Goal: Task Accomplishment & Management: Use online tool/utility

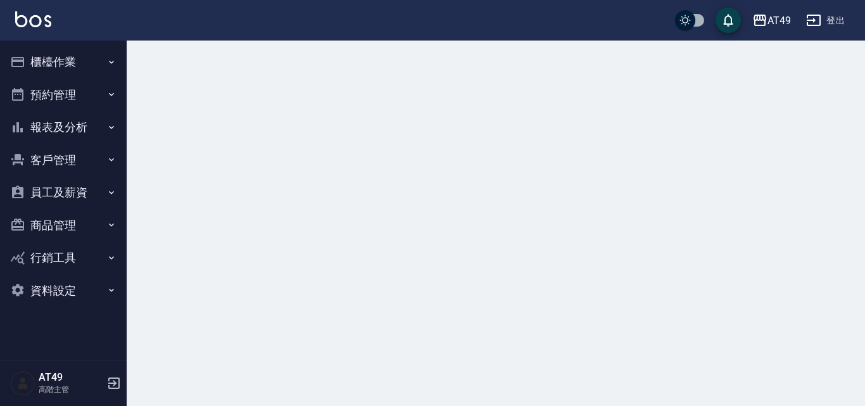
click at [34, 67] on button "櫃檯作業" at bounding box center [63, 62] width 117 height 33
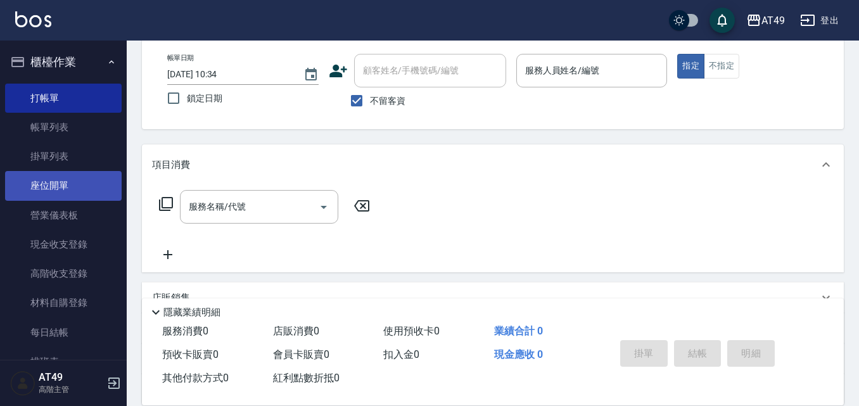
scroll to position [253, 0]
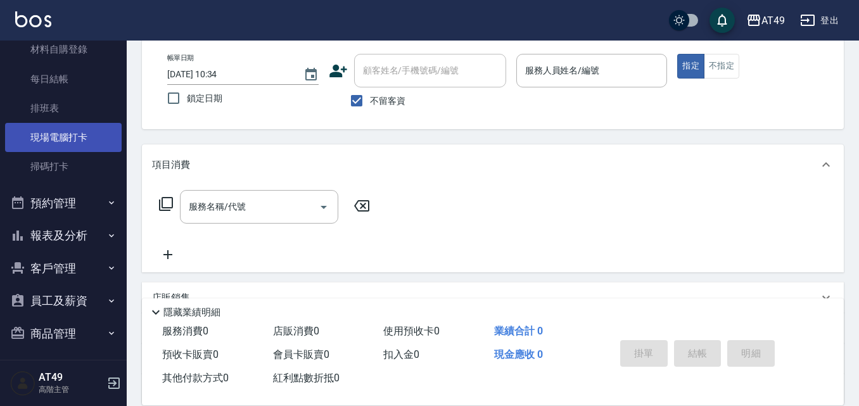
click at [51, 136] on link "現場電腦打卡" at bounding box center [63, 137] width 117 height 29
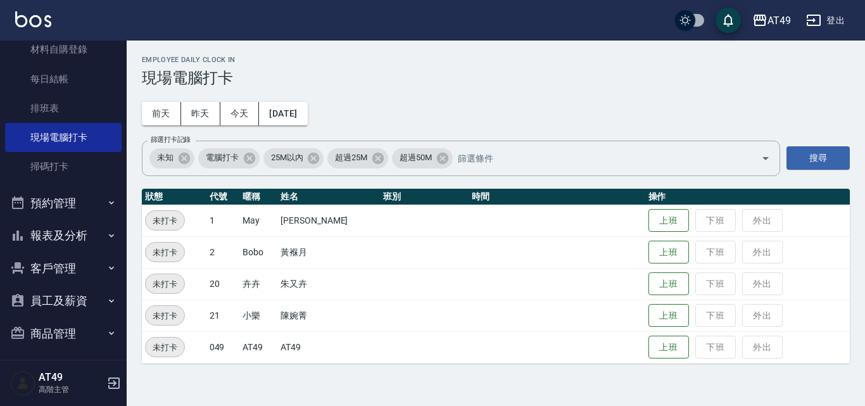
drag, startPoint x: 661, startPoint y: 250, endPoint x: 579, endPoint y: 241, distance: 82.7
click at [661, 250] on button "上班" at bounding box center [669, 252] width 41 height 23
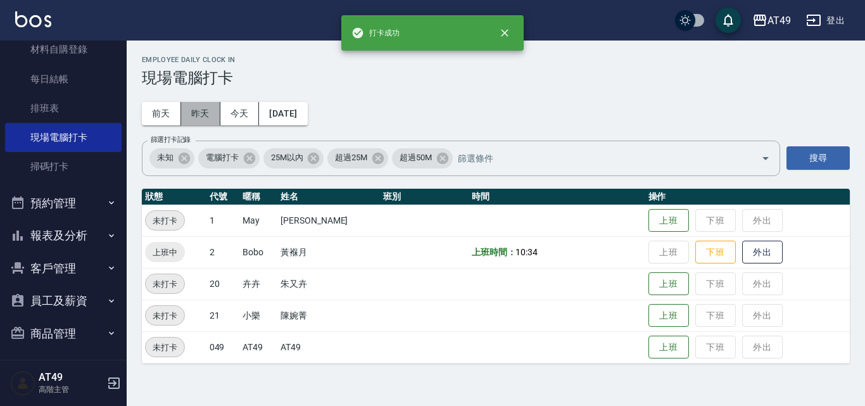
click at [215, 110] on button "昨天" at bounding box center [200, 113] width 39 height 23
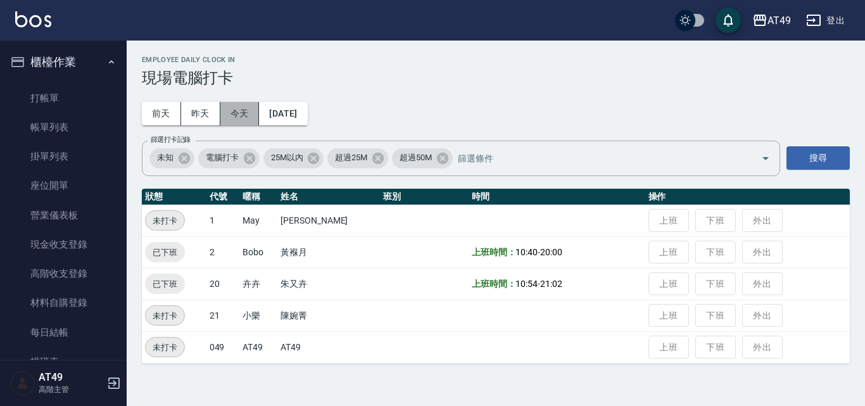
click at [235, 110] on button "今天" at bounding box center [239, 113] width 39 height 23
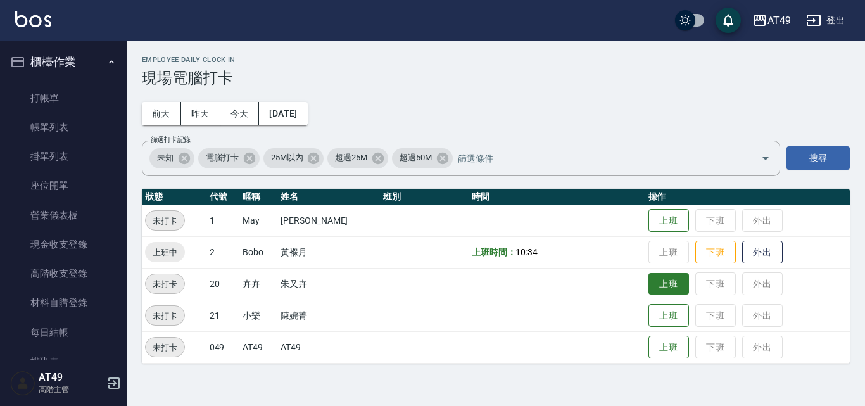
click at [659, 273] on button "上班" at bounding box center [669, 284] width 41 height 22
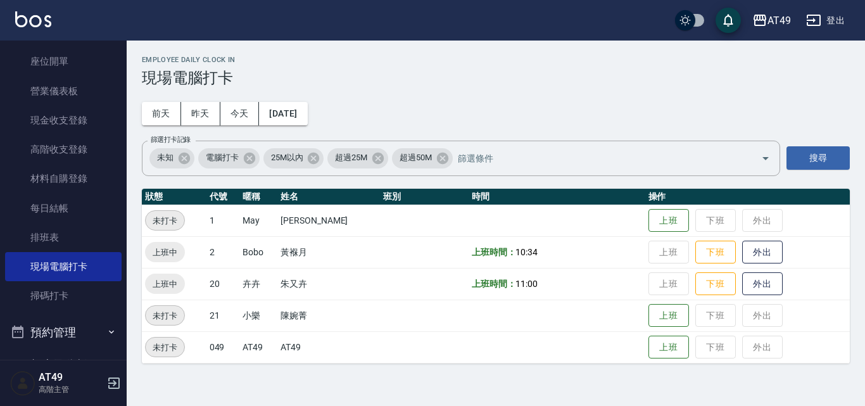
scroll to position [324, 0]
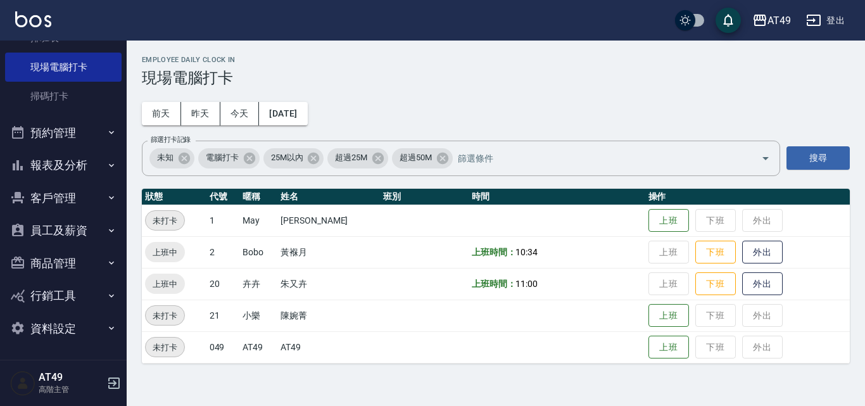
click at [58, 226] on button "員工及薪資" at bounding box center [63, 230] width 117 height 33
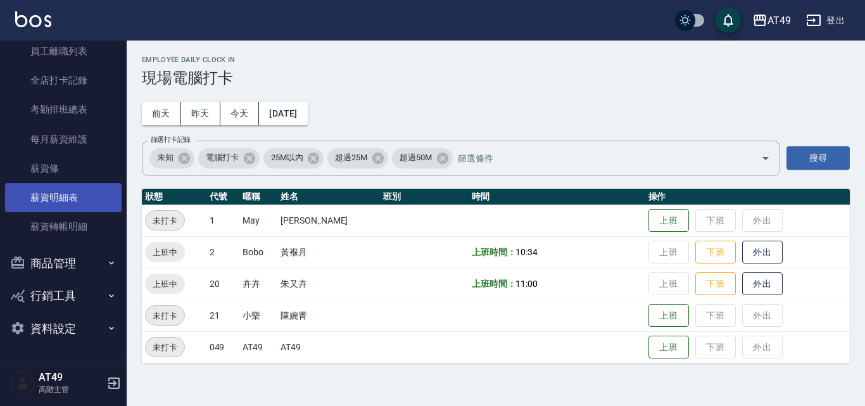
click at [58, 198] on link "薪資明細表" at bounding box center [63, 197] width 117 height 29
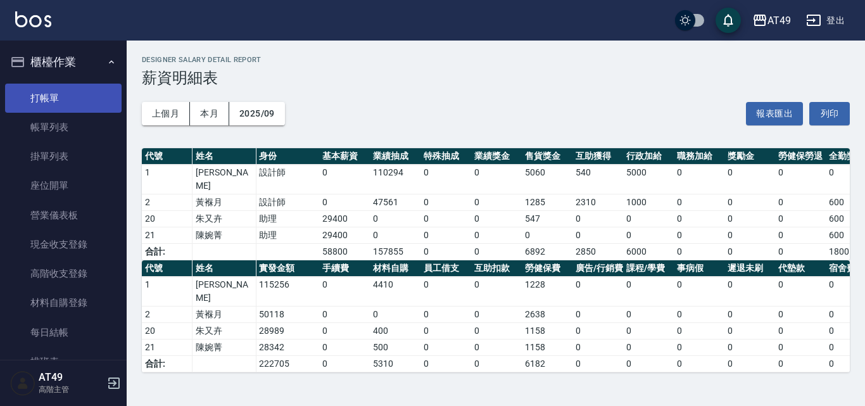
click at [38, 91] on link "打帳單" at bounding box center [63, 98] width 117 height 29
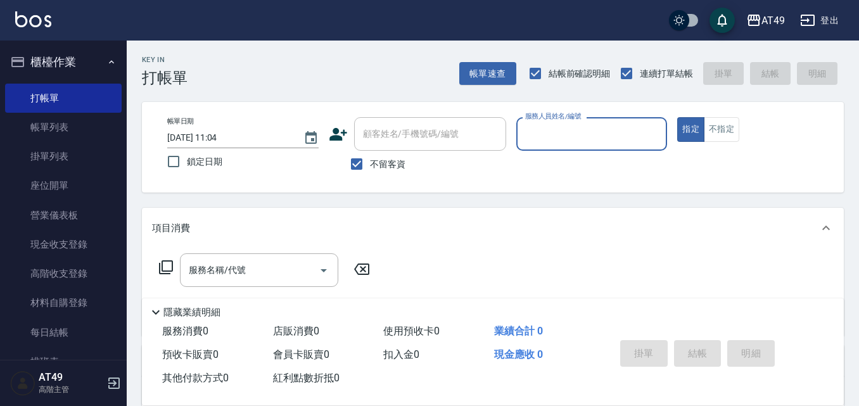
click at [462, 174] on div "不留客資" at bounding box center [417, 164] width 177 height 27
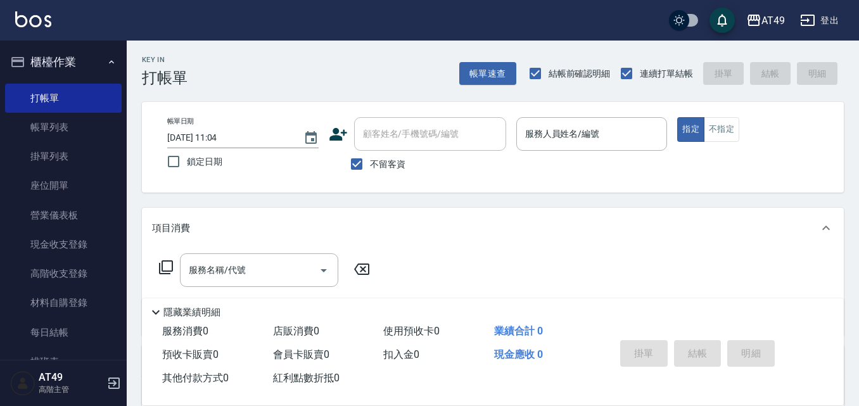
click at [488, 187] on div "帳單日期 [DATE] 11:04 鎖定日期 顧客姓名/手機號碼/編號 顧客姓名/手機號碼/編號 不留客資 服務人員姓名/編號 服務人員姓名/編號 指定 不指定" at bounding box center [493, 147] width 702 height 91
